Goal: Task Accomplishment & Management: Manage account settings

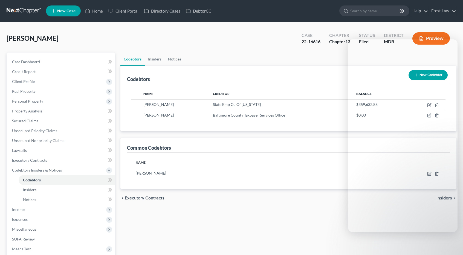
click at [31, 10] on link at bounding box center [24, 11] width 35 height 10
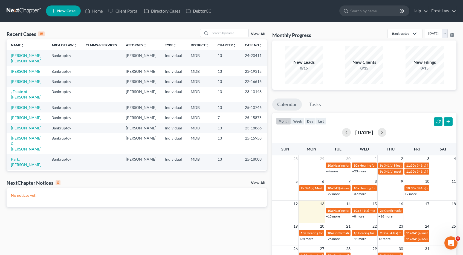
click at [450, 243] on icon "Open Intercom Messenger" at bounding box center [451, 243] width 9 height 9
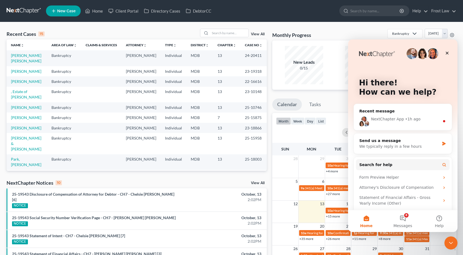
click at [413, 119] on div "• 1h ago" at bounding box center [413, 119] width 16 height 6
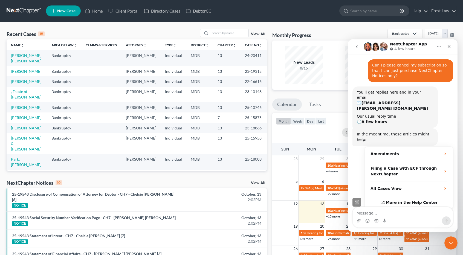
scroll to position [25, 0]
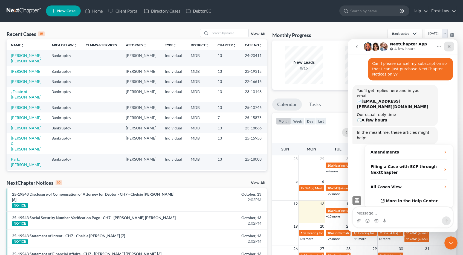
click at [450, 47] on icon "Close" at bounding box center [449, 46] width 4 height 4
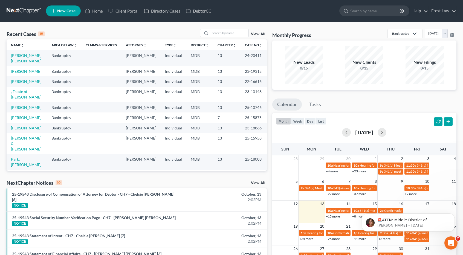
scroll to position [0, 0]
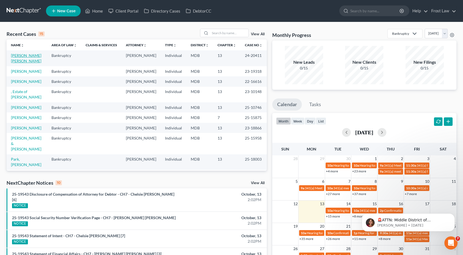
click at [35, 56] on link "[PERSON_NAME] [PERSON_NAME]" at bounding box center [26, 58] width 30 height 10
select select "2"
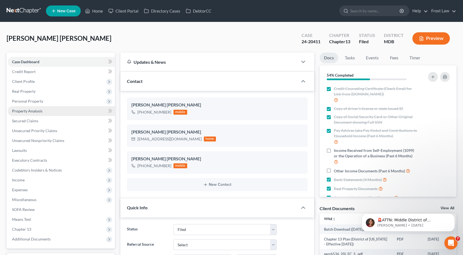
click at [38, 111] on span "Property Analysis" at bounding box center [27, 111] width 30 height 5
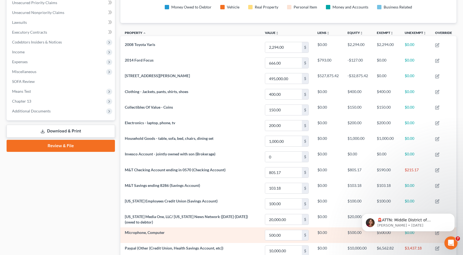
scroll to position [120, 0]
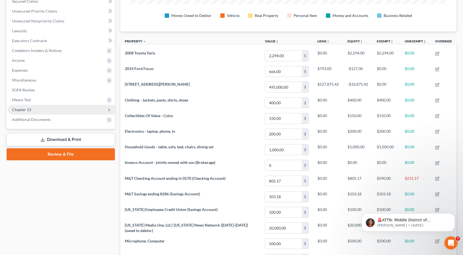
click at [51, 111] on span "Chapter 13" at bounding box center [61, 110] width 107 height 10
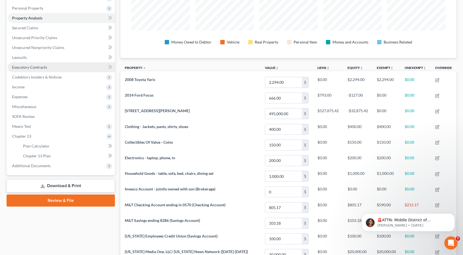
scroll to position [92, 0]
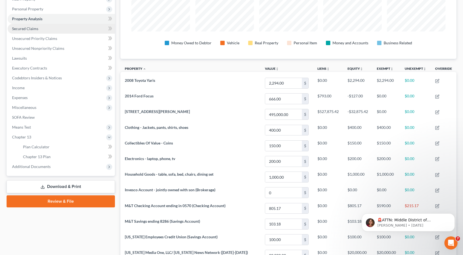
click at [41, 27] on link "Secured Claims" at bounding box center [61, 29] width 107 height 10
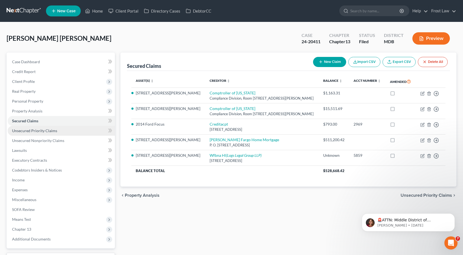
click at [41, 132] on span "Unsecured Priority Claims" at bounding box center [34, 130] width 45 height 5
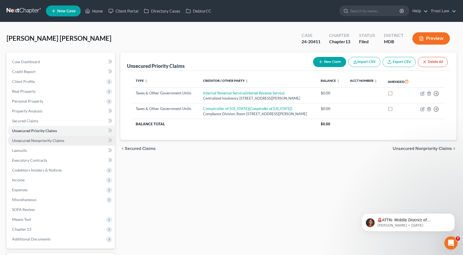
click at [44, 139] on span "Unsecured Nonpriority Claims" at bounding box center [38, 140] width 52 height 5
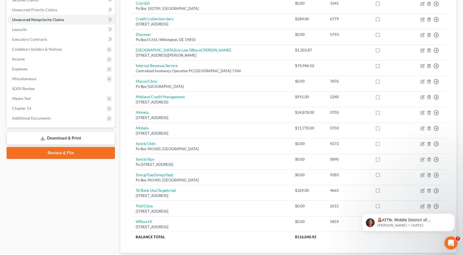
scroll to position [137, 0]
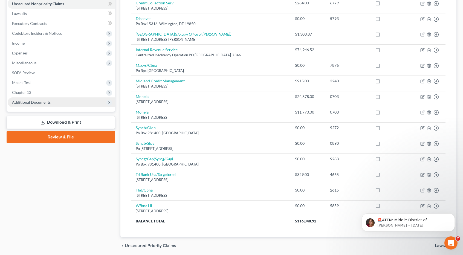
click at [45, 103] on span "Additional Documents" at bounding box center [31, 102] width 39 height 5
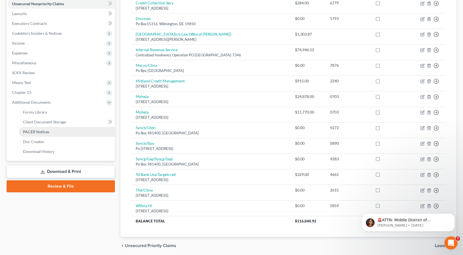
click at [42, 129] on link "PACER Notices" at bounding box center [67, 132] width 96 height 10
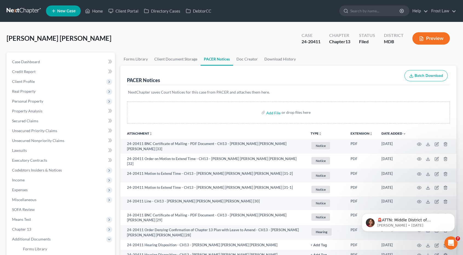
click at [319, 134] on icon "unfold_more" at bounding box center [320, 133] width 3 height 3
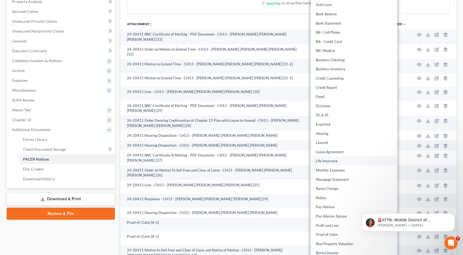
scroll to position [164, 0]
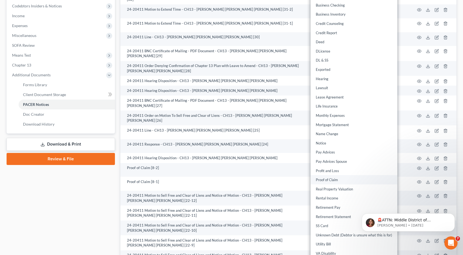
click at [337, 180] on link "Proof of Claim" at bounding box center [354, 179] width 87 height 9
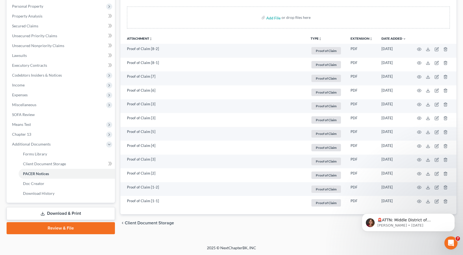
scroll to position [94, 0]
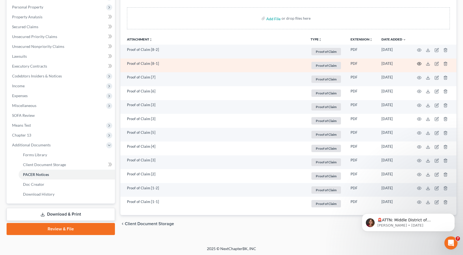
click at [421, 64] on icon "button" at bounding box center [419, 63] width 4 height 3
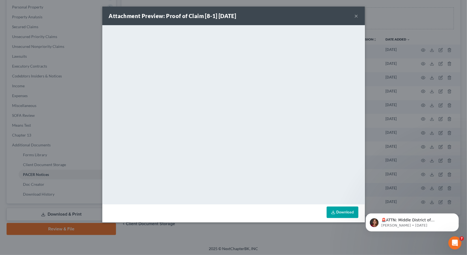
click at [356, 15] on button "×" at bounding box center [357, 16] width 4 height 7
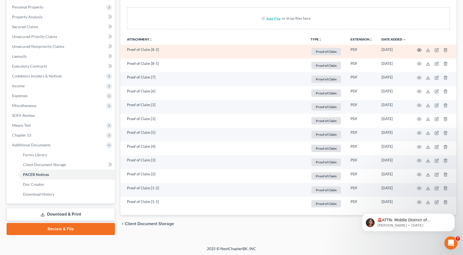
click at [419, 48] on icon "button" at bounding box center [419, 50] width 4 height 4
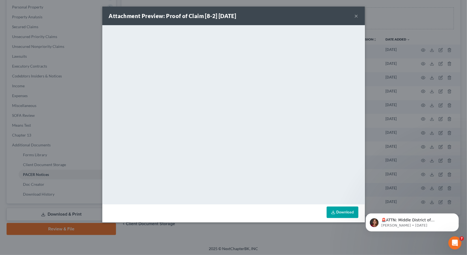
click at [357, 15] on button "×" at bounding box center [357, 16] width 4 height 7
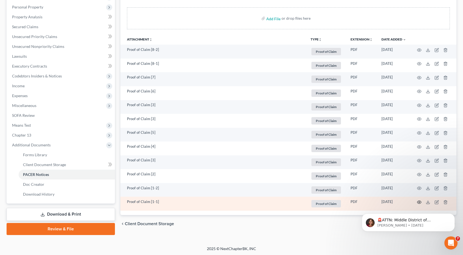
click at [418, 201] on icon "button" at bounding box center [419, 202] width 4 height 4
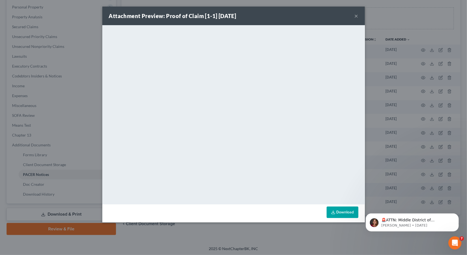
click at [356, 15] on button "×" at bounding box center [357, 16] width 4 height 7
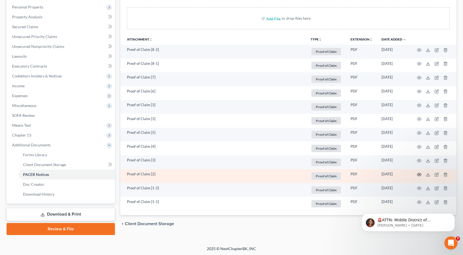
click at [419, 173] on icon "button" at bounding box center [419, 174] width 4 height 4
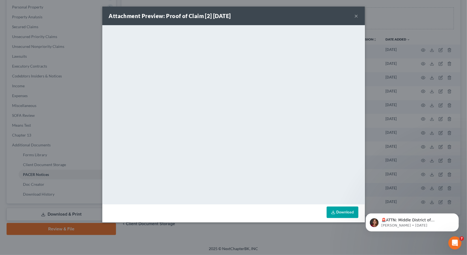
click at [357, 16] on button "×" at bounding box center [357, 16] width 4 height 7
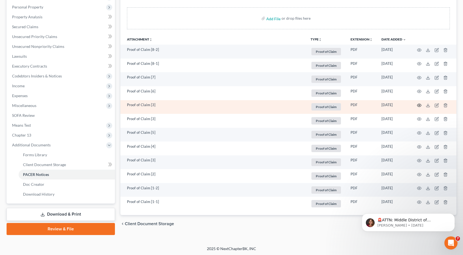
click at [418, 104] on icon "button" at bounding box center [419, 105] width 4 height 3
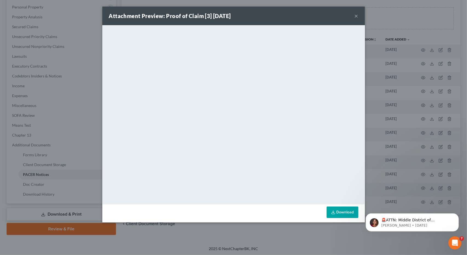
click at [356, 15] on button "×" at bounding box center [357, 16] width 4 height 7
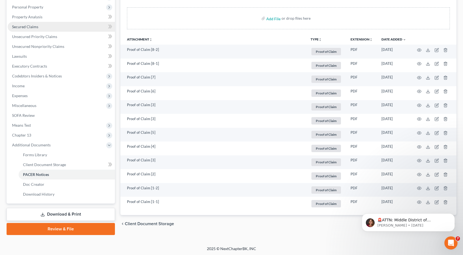
click at [41, 27] on link "Secured Claims" at bounding box center [61, 27] width 107 height 10
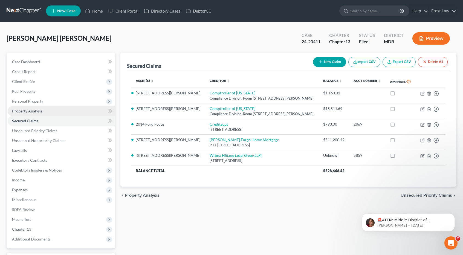
click at [34, 109] on span "Property Analysis" at bounding box center [27, 111] width 30 height 5
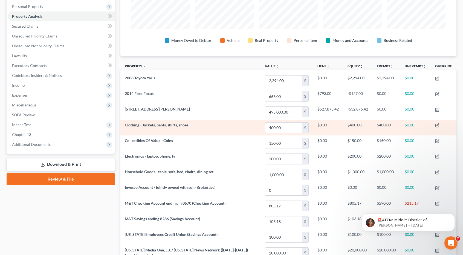
scroll to position [110, 0]
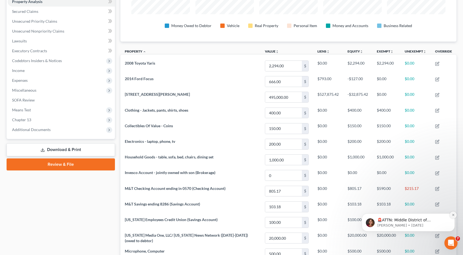
click at [454, 215] on icon "Dismiss notification" at bounding box center [453, 215] width 3 height 3
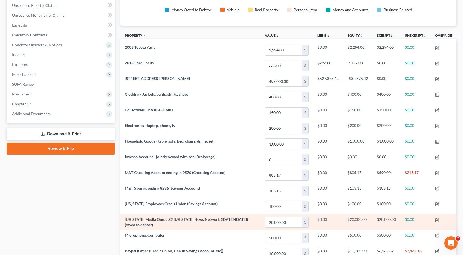
scroll to position [92, 0]
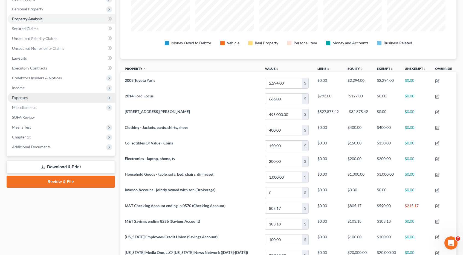
click at [32, 101] on span "Expenses" at bounding box center [61, 98] width 107 height 10
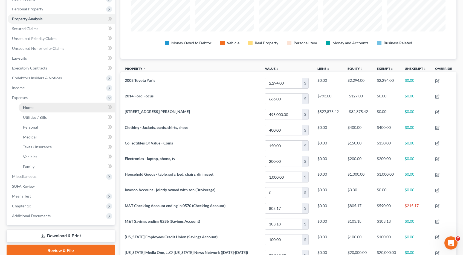
click at [35, 105] on link "Home" at bounding box center [67, 108] width 96 height 10
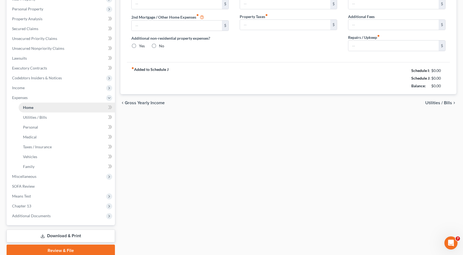
type input "1,250.00"
radio input "true"
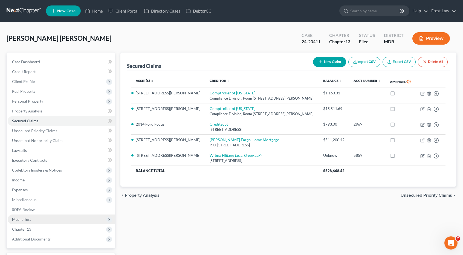
click at [47, 221] on span "Means Test" at bounding box center [61, 220] width 107 height 10
click at [47, 227] on span "Means Test Qualifier" at bounding box center [40, 229] width 35 height 5
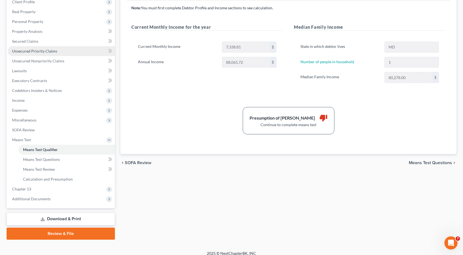
scroll to position [82, 0]
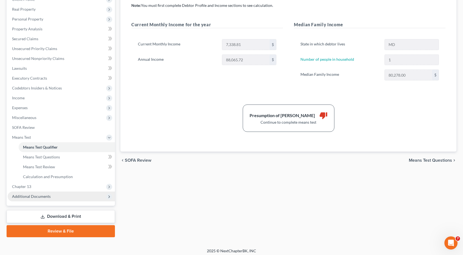
click at [65, 195] on span "Additional Documents" at bounding box center [61, 197] width 107 height 10
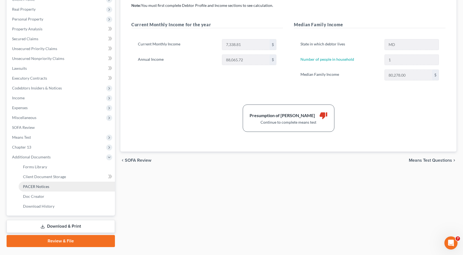
click at [57, 186] on link "PACER Notices" at bounding box center [67, 187] width 96 height 10
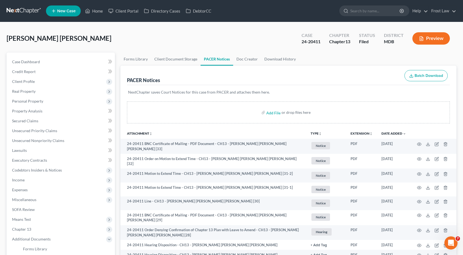
click at [320, 132] on icon "unfold_more" at bounding box center [320, 133] width 3 height 3
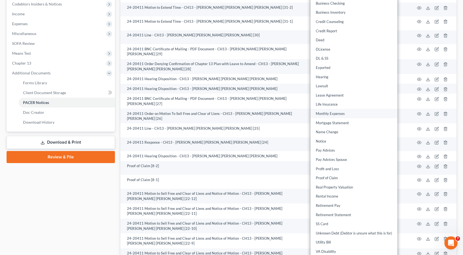
scroll to position [192, 0]
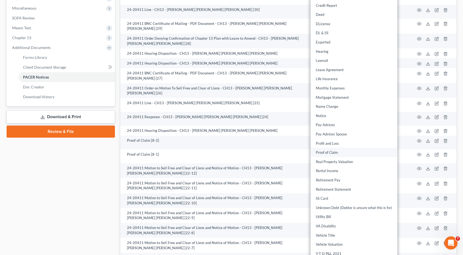
click at [325, 151] on link "Proof of Claim" at bounding box center [354, 152] width 87 height 9
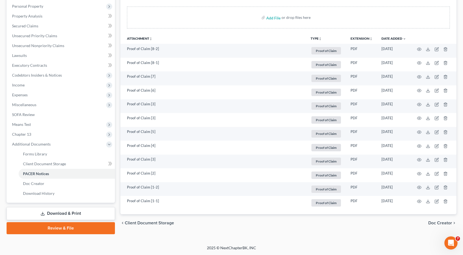
scroll to position [94, 0]
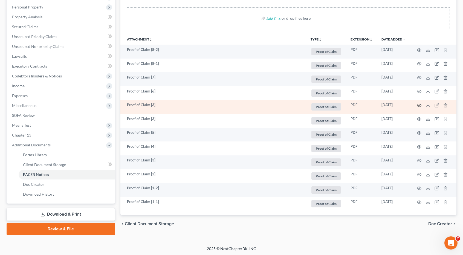
click at [419, 105] on circle "button" at bounding box center [419, 105] width 1 height 1
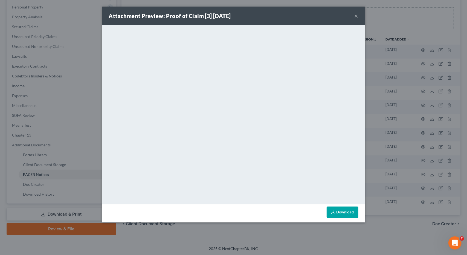
click at [356, 15] on button "×" at bounding box center [357, 16] width 4 height 7
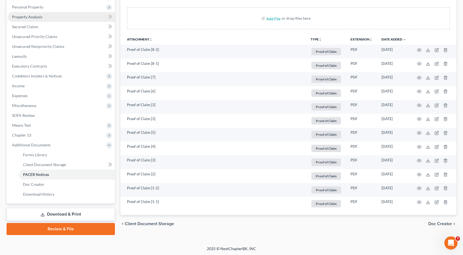
click at [42, 19] on link "Property Analysis" at bounding box center [61, 17] width 107 height 10
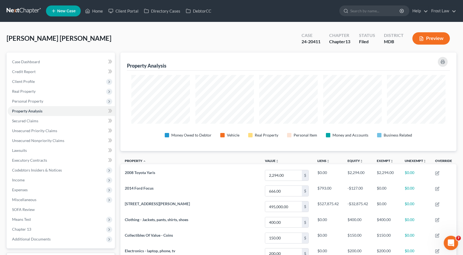
click at [448, 241] on icon "Open Intercom Messenger" at bounding box center [450, 242] width 9 height 9
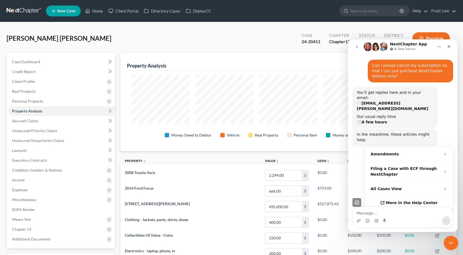
scroll to position [25, 0]
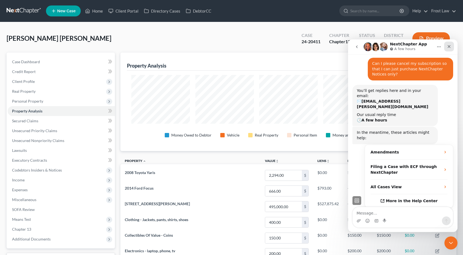
click at [450, 48] on icon "Close" at bounding box center [449, 46] width 4 height 4
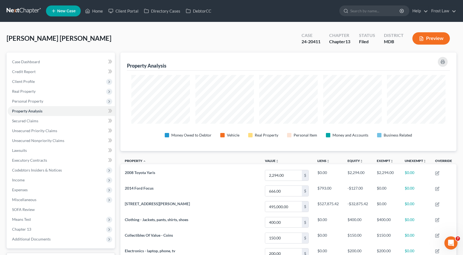
click at [30, 11] on link at bounding box center [24, 11] width 35 height 10
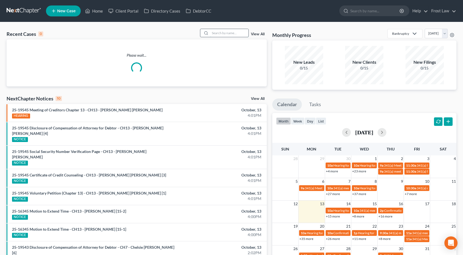
click at [230, 32] on input "search" at bounding box center [229, 33] width 38 height 8
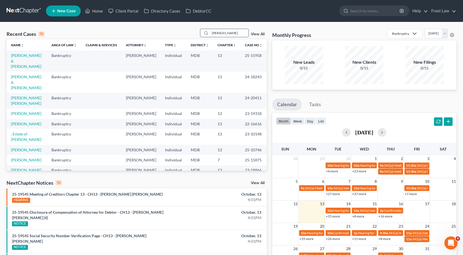
type input "mainhart"
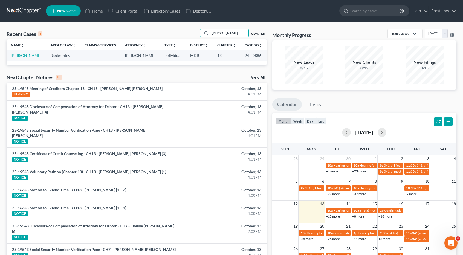
click at [39, 55] on link "[PERSON_NAME]" at bounding box center [26, 55] width 30 height 5
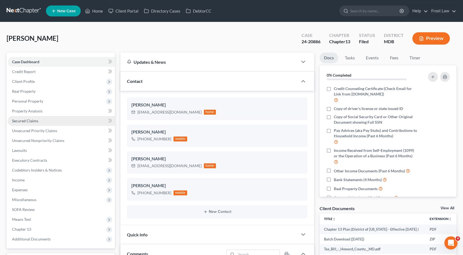
click at [45, 120] on link "Secured Claims" at bounding box center [61, 121] width 107 height 10
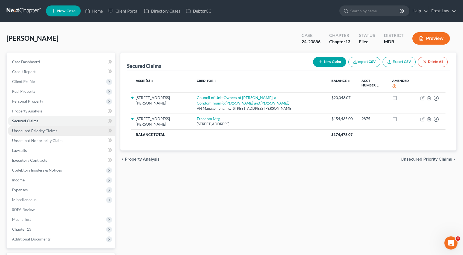
click at [45, 129] on span "Unsecured Priority Claims" at bounding box center [34, 130] width 45 height 5
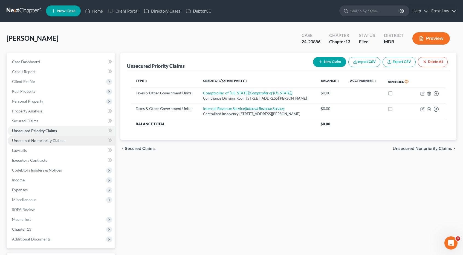
click at [45, 139] on span "Unsecured Nonpriority Claims" at bounding box center [38, 140] width 52 height 5
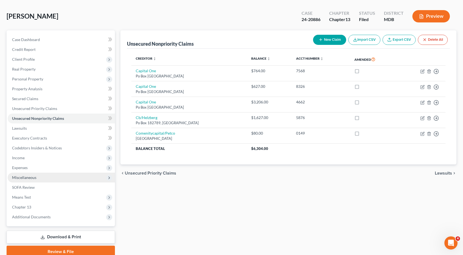
scroll to position [45, 0]
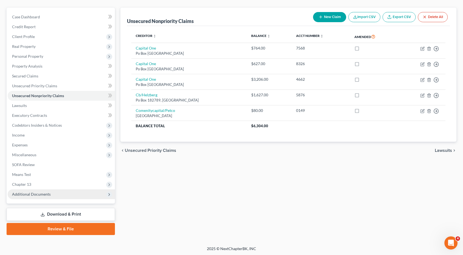
click at [55, 194] on span "Additional Documents" at bounding box center [61, 194] width 107 height 10
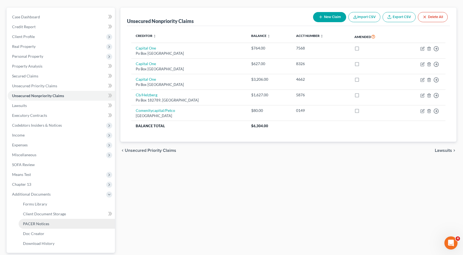
click at [49, 223] on link "PACER Notices" at bounding box center [67, 224] width 96 height 10
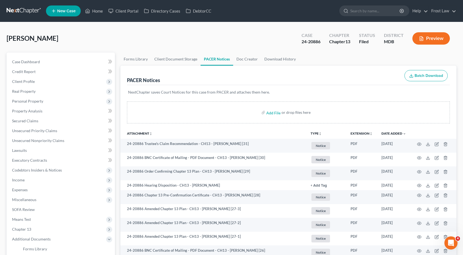
click at [319, 134] on icon "unfold_more" at bounding box center [320, 133] width 3 height 3
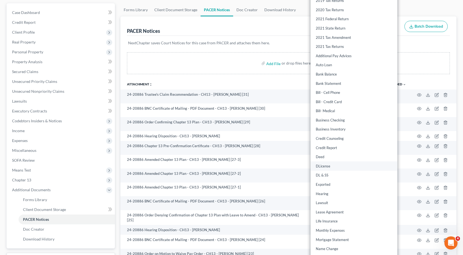
scroll to position [110, 0]
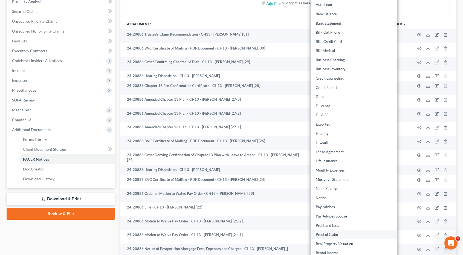
click at [327, 233] on link "Proof of Claim" at bounding box center [354, 234] width 87 height 9
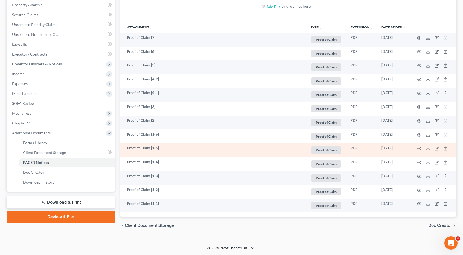
scroll to position [106, 0]
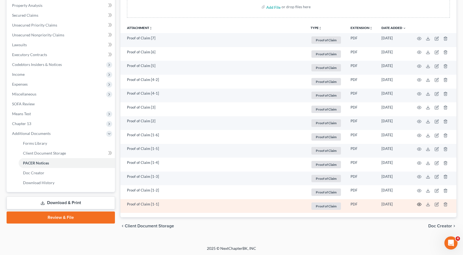
click at [419, 204] on circle "button" at bounding box center [419, 204] width 1 height 1
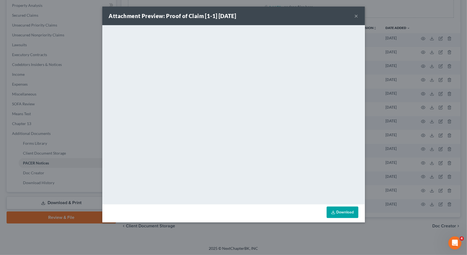
click at [356, 15] on button "×" at bounding box center [357, 16] width 4 height 7
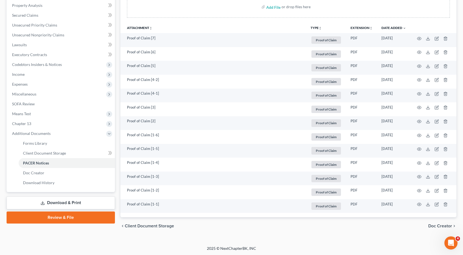
scroll to position [0, 0]
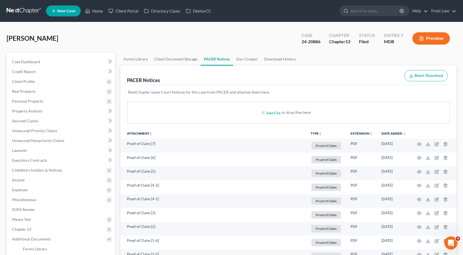
click at [13, 10] on link at bounding box center [24, 11] width 35 height 10
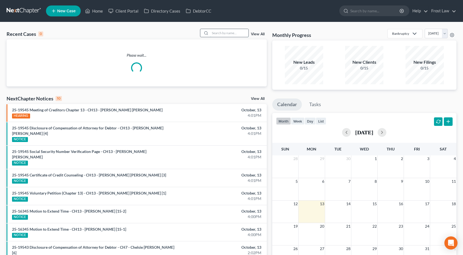
click at [215, 33] on input "search" at bounding box center [229, 33] width 38 height 8
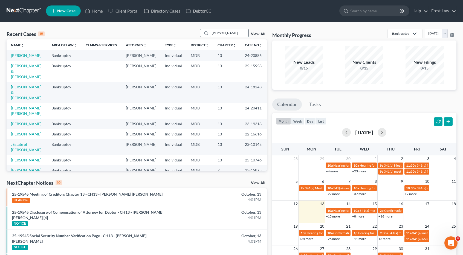
type input "sartor"
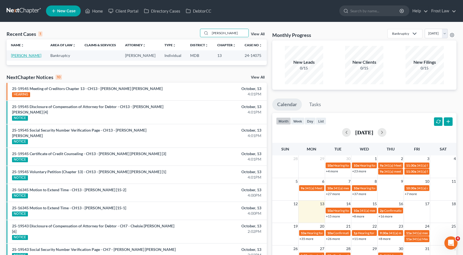
click at [28, 55] on link "[PERSON_NAME]" at bounding box center [26, 55] width 30 height 5
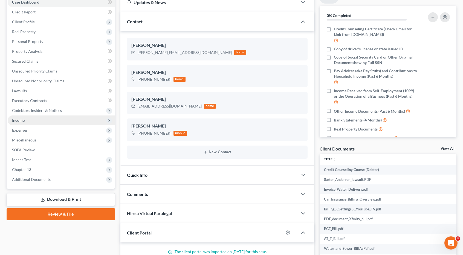
scroll to position [82, 0]
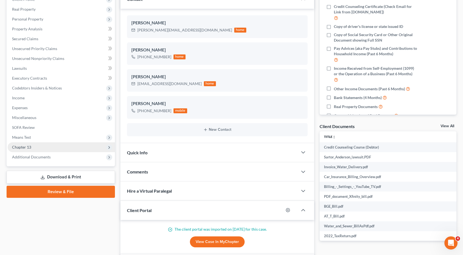
click at [45, 149] on span "Chapter 13" at bounding box center [61, 147] width 107 height 10
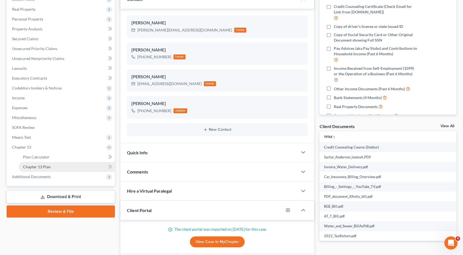
click at [45, 166] on span "Chapter 13 Plan" at bounding box center [37, 167] width 28 height 5
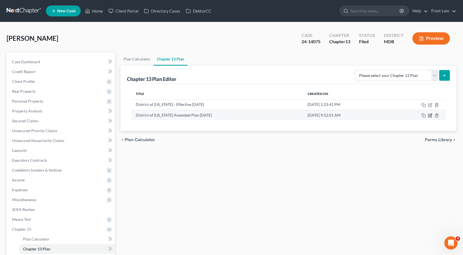
click at [431, 115] on icon "button" at bounding box center [430, 115] width 4 height 4
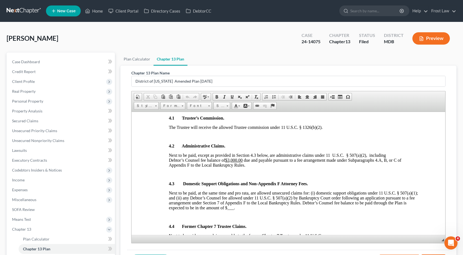
scroll to position [602, 0]
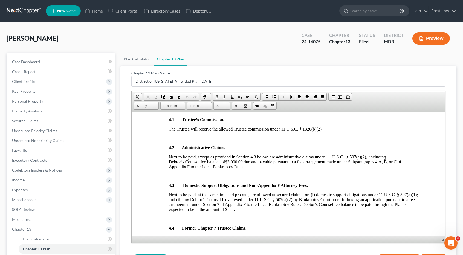
click at [34, 13] on link at bounding box center [24, 11] width 35 height 10
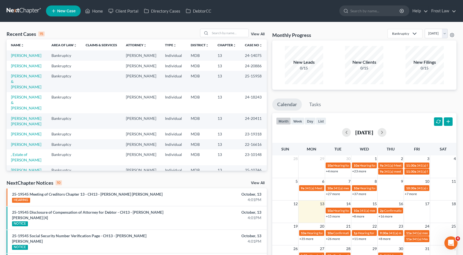
click at [37, 68] on td "[PERSON_NAME]" at bounding box center [27, 66] width 41 height 10
click at [38, 66] on link "[PERSON_NAME]" at bounding box center [26, 66] width 30 height 5
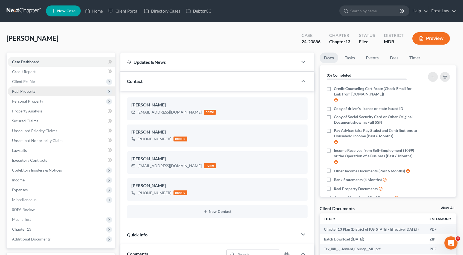
click at [33, 88] on span "Real Property" at bounding box center [61, 92] width 107 height 10
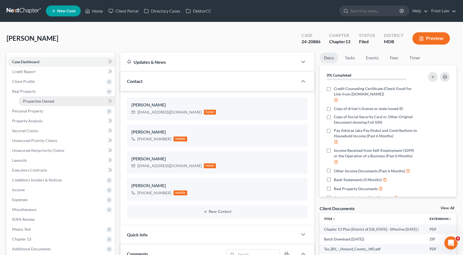
click at [34, 104] on link "Properties Owned" at bounding box center [67, 101] width 96 height 10
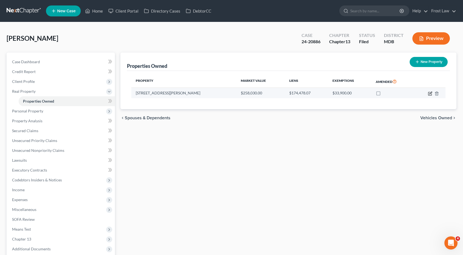
click at [429, 93] on icon "button" at bounding box center [430, 93] width 4 height 4
select select "21"
select select "0"
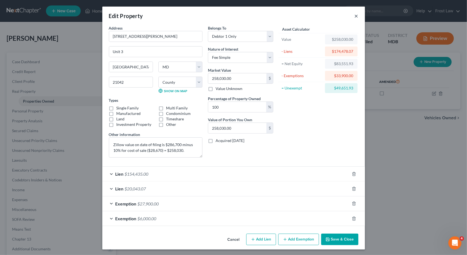
click at [356, 17] on button "×" at bounding box center [357, 16] width 4 height 7
